Goal: Task Accomplishment & Management: Use online tool/utility

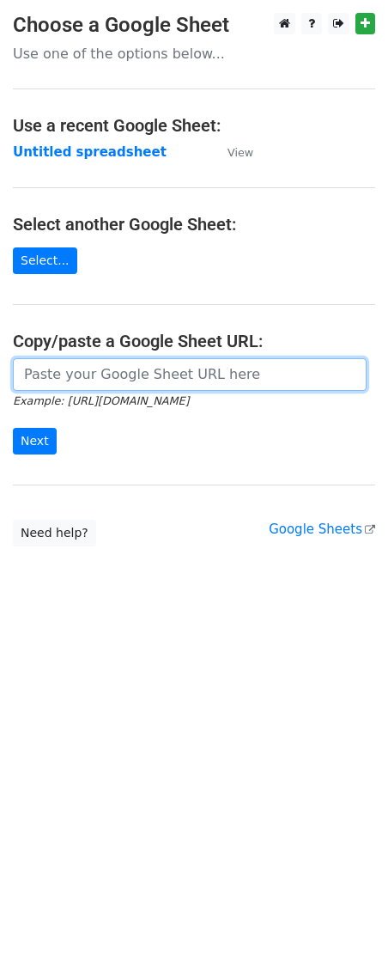
click at [115, 382] on input "url" at bounding box center [190, 374] width 354 height 33
paste input "[URL][DOMAIN_NAME]"
type input "[URL][DOMAIN_NAME]"
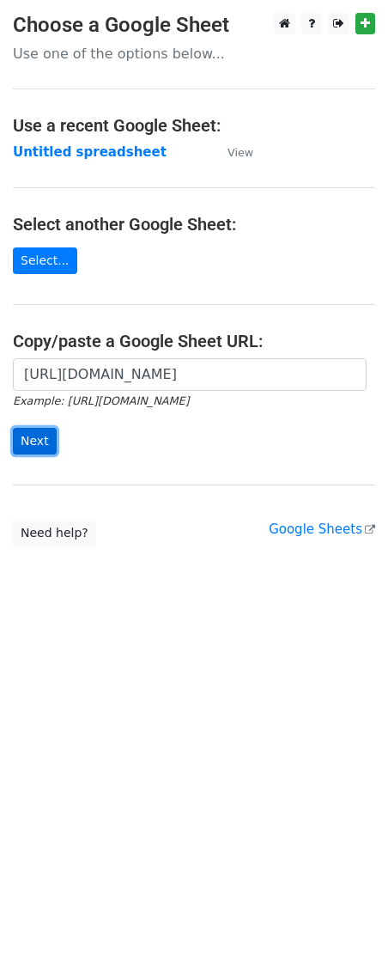
click at [39, 450] on input "Next" at bounding box center [35, 441] width 44 height 27
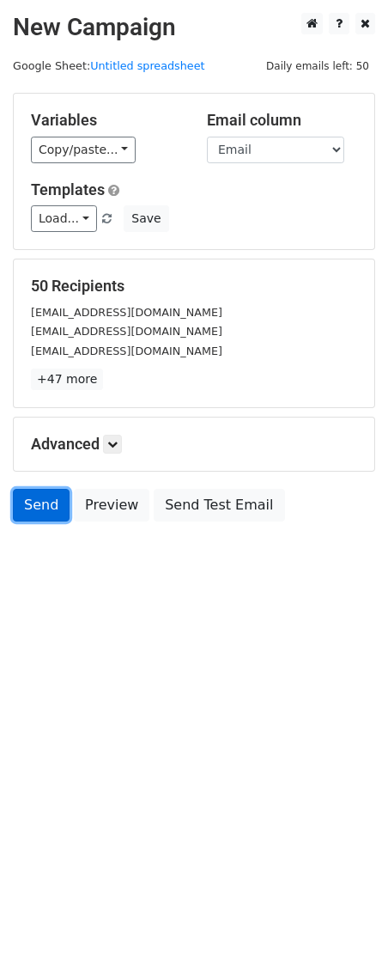
click at [28, 508] on link "Send" at bounding box center [41, 505] width 57 height 33
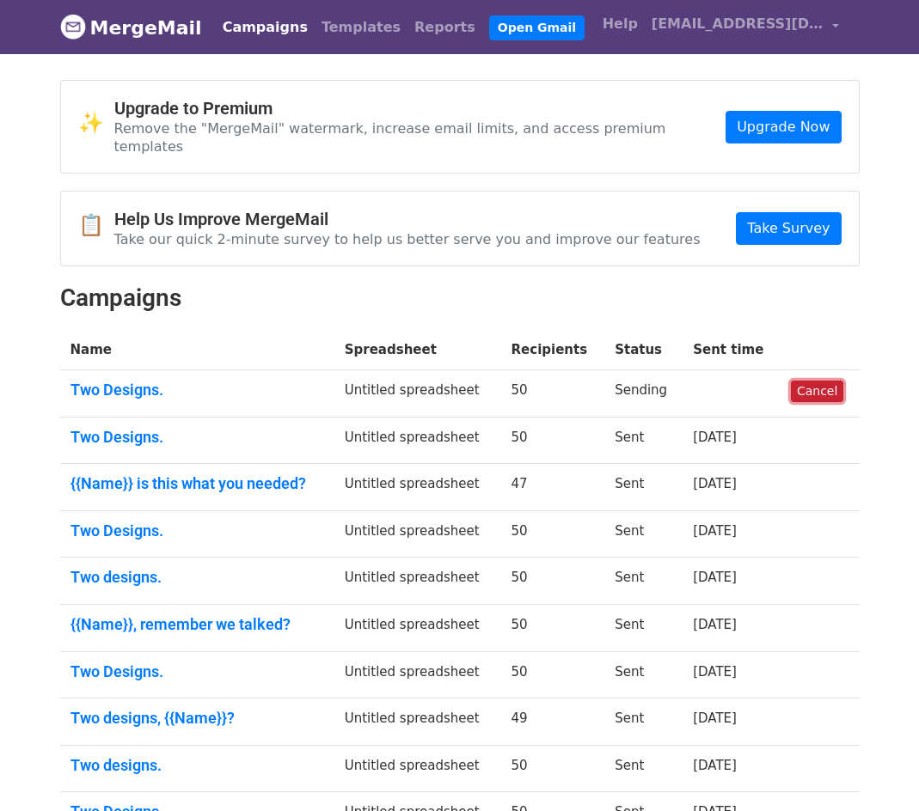
click at [812, 381] on link "Cancel" at bounding box center [816, 391] width 52 height 21
